Goal: Task Accomplishment & Management: Manage account settings

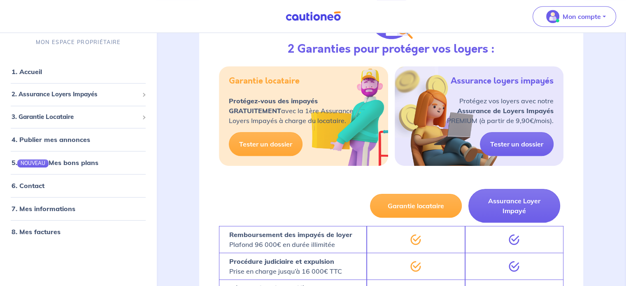
scroll to position [412, 0]
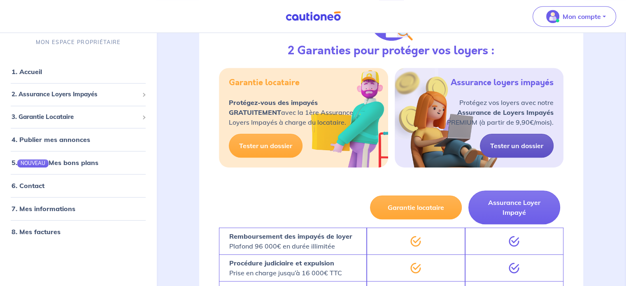
click at [525, 143] on link "Tester un dossier" at bounding box center [517, 146] width 74 height 24
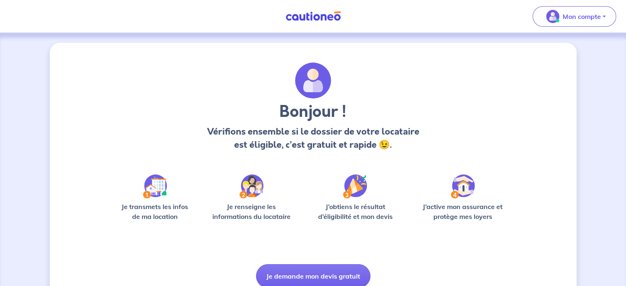
scroll to position [35, 0]
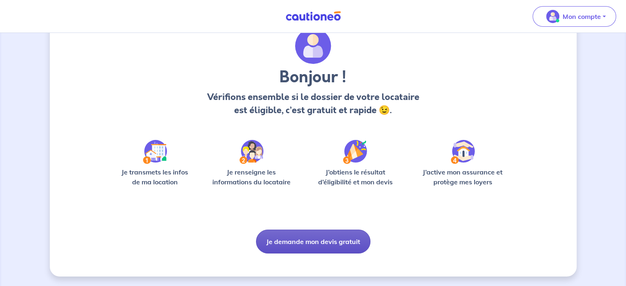
click at [347, 242] on button "Je demande mon devis gratuit" at bounding box center [313, 242] width 114 height 24
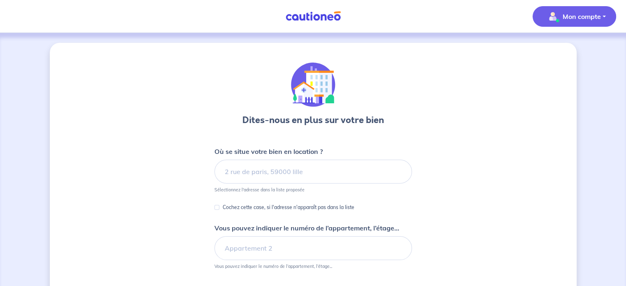
click at [603, 15] on button "Mon compte" at bounding box center [575, 16] width 84 height 21
click at [560, 48] on link "Mes informations" at bounding box center [566, 50] width 66 height 13
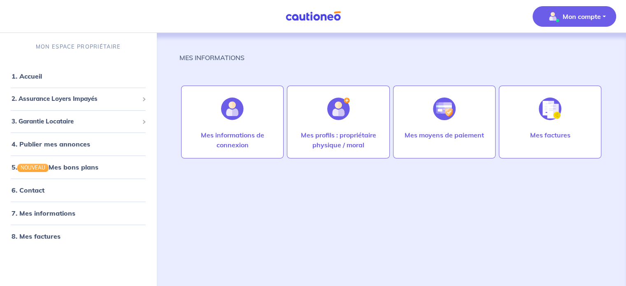
click at [600, 18] on button "Mon compte" at bounding box center [575, 16] width 84 height 21
click at [558, 52] on link "Mes informations" at bounding box center [566, 50] width 66 height 13
click at [57, 118] on span "3. Garantie Locataire" at bounding box center [75, 121] width 127 height 9
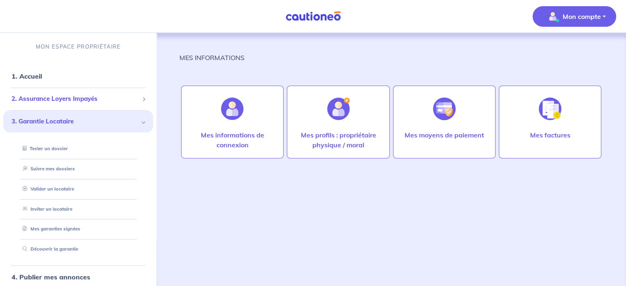
click at [79, 94] on span "2. Assurance Loyers Impayés" at bounding box center [75, 98] width 127 height 9
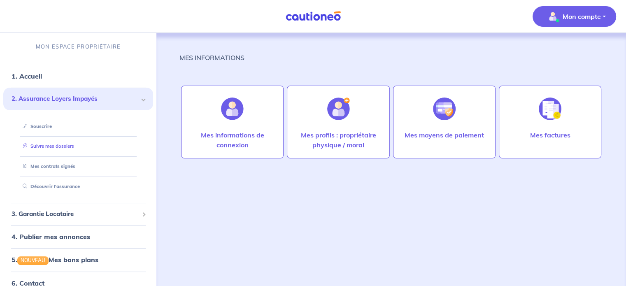
click at [61, 146] on link "Suivre mes dossiers" at bounding box center [46, 146] width 55 height 6
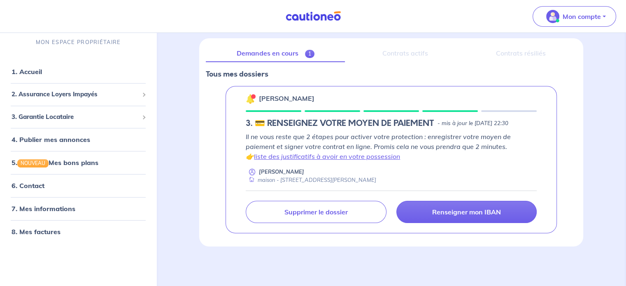
scroll to position [104, 0]
